Goal: Task Accomplishment & Management: Use online tool/utility

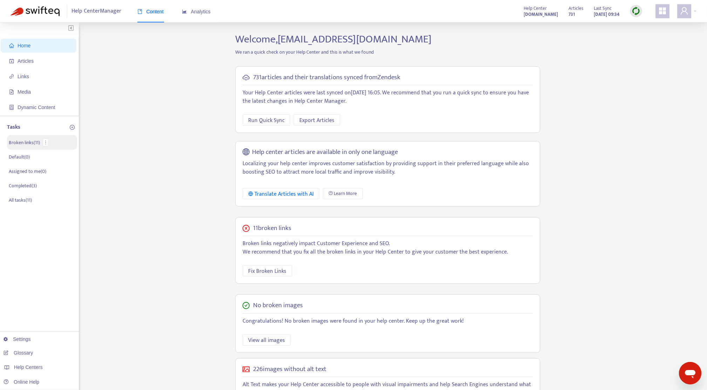
click at [28, 143] on p "Broken links ( 11 )" at bounding box center [24, 142] width 31 height 7
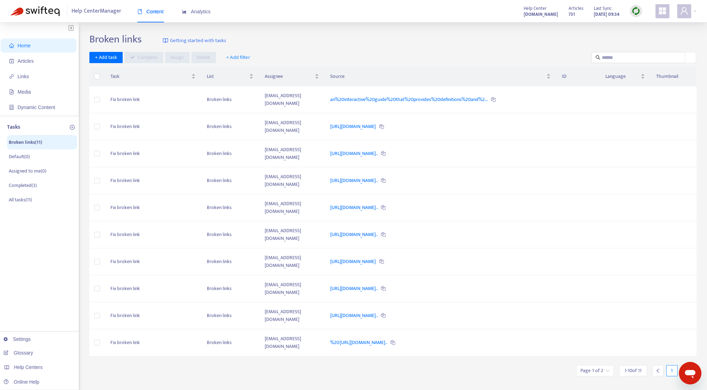
click at [685, 368] on icon "right" at bounding box center [685, 370] width 5 height 5
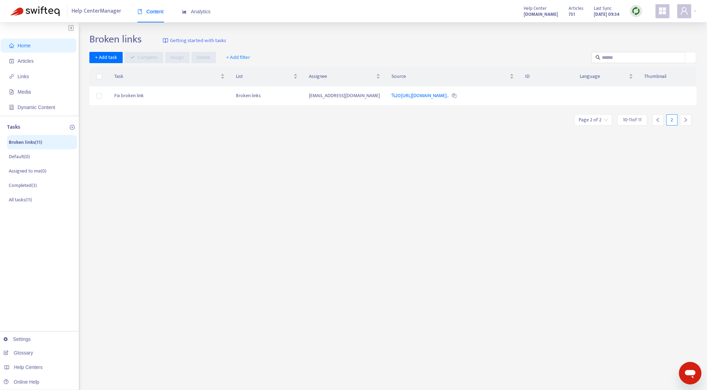
click at [656, 122] on icon "left" at bounding box center [657, 119] width 5 height 5
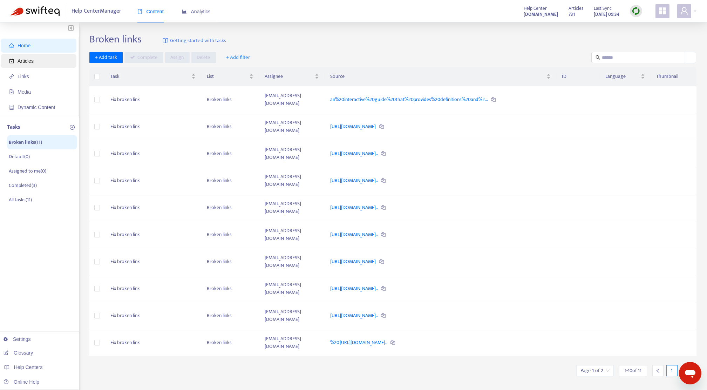
click at [32, 63] on span "Articles" at bounding box center [26, 61] width 16 height 6
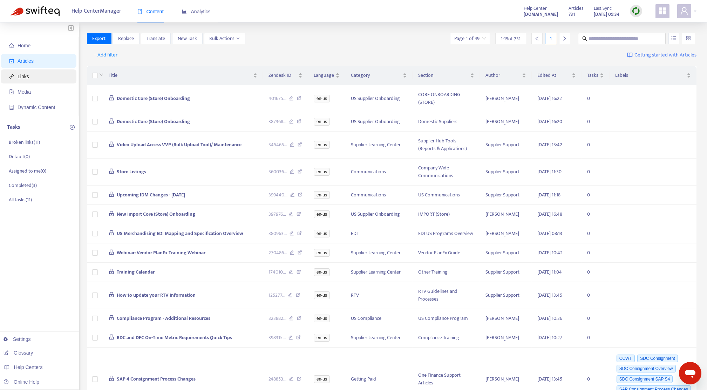
click at [30, 79] on span "Links" at bounding box center [40, 76] width 62 height 14
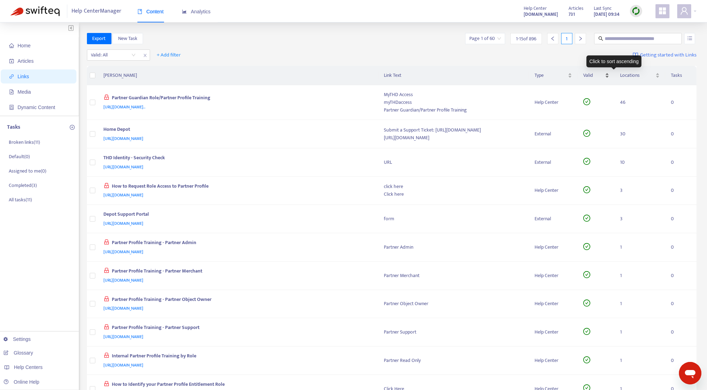
click at [609, 74] on div "Valid" at bounding box center [596, 75] width 26 height 8
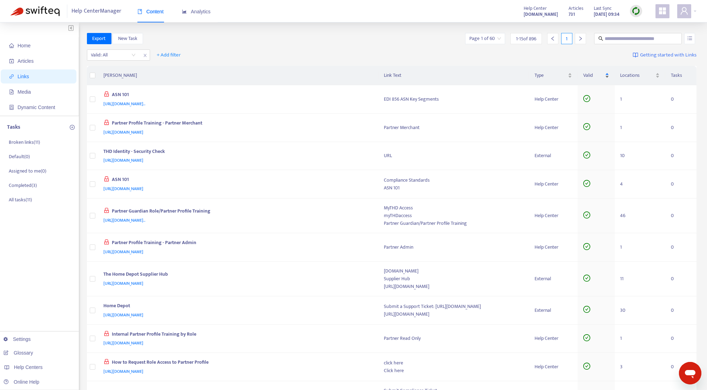
click at [609, 79] on div "Valid" at bounding box center [596, 75] width 26 height 8
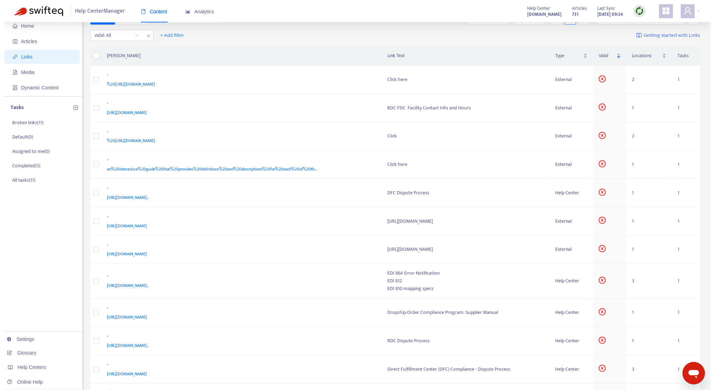
scroll to position [20, 0]
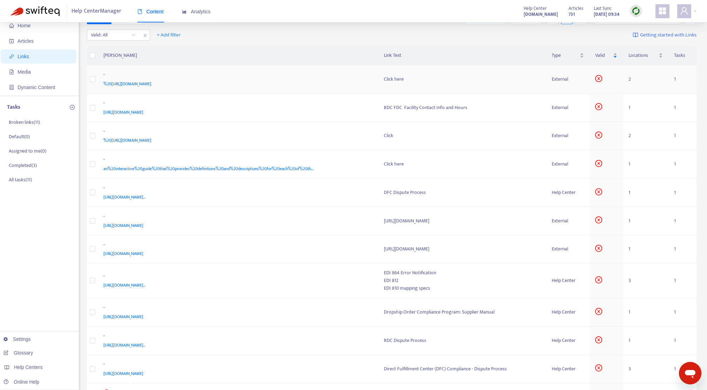
click at [156, 91] on td "- %20[URL][DOMAIN_NAME]" at bounding box center [238, 79] width 280 height 28
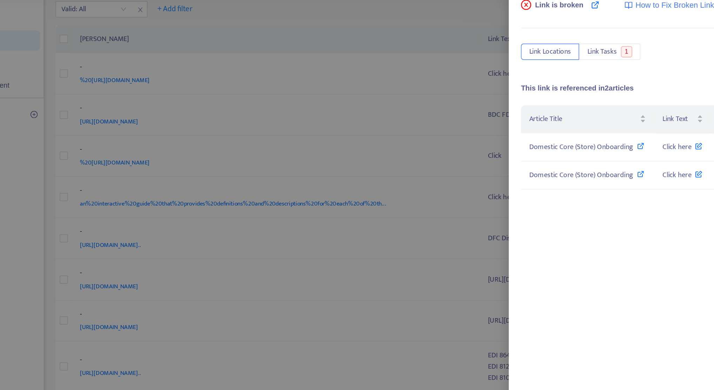
click at [294, 60] on div at bounding box center [357, 195] width 714 height 390
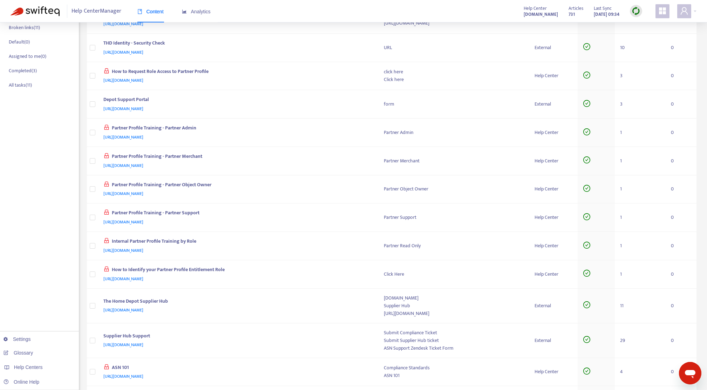
scroll to position [0, 0]
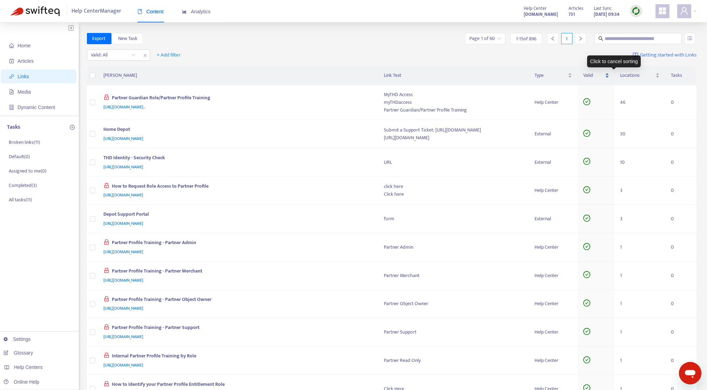
click at [609, 74] on div "Valid" at bounding box center [596, 75] width 26 height 8
click at [609, 73] on div "Valid" at bounding box center [596, 75] width 26 height 8
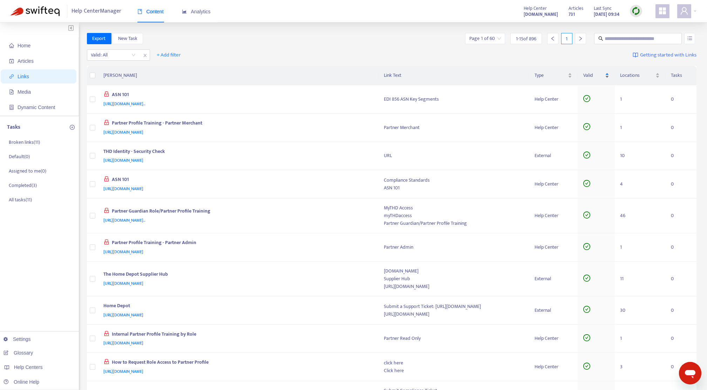
click at [609, 78] on div "Valid" at bounding box center [596, 75] width 26 height 8
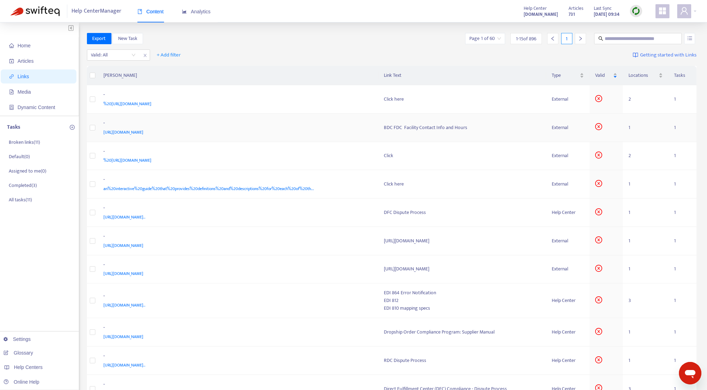
click at [230, 123] on div "-" at bounding box center [237, 123] width 267 height 9
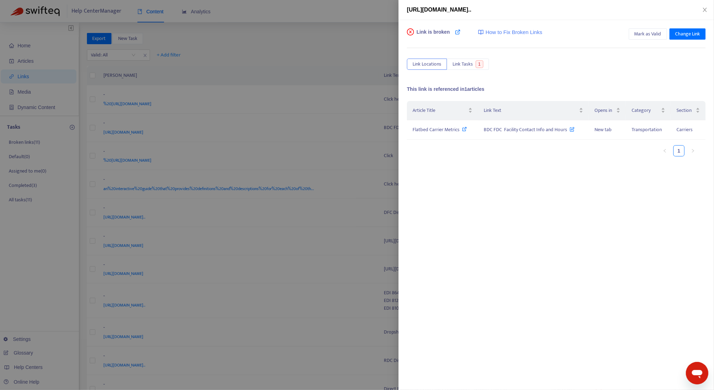
click at [336, 45] on div at bounding box center [357, 195] width 714 height 390
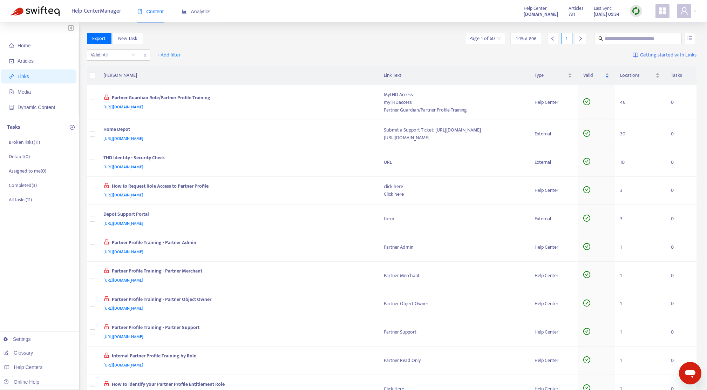
click at [635, 13] on img at bounding box center [635, 11] width 9 height 9
click at [652, 40] on link "Full Sync" at bounding box center [647, 37] width 25 height 8
